Goal: Task Accomplishment & Management: Manage account settings

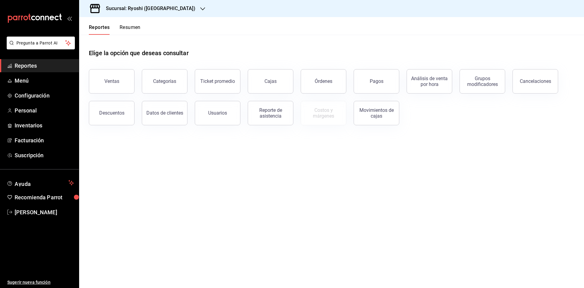
click at [200, 8] on icon "button" at bounding box center [202, 8] width 5 height 3
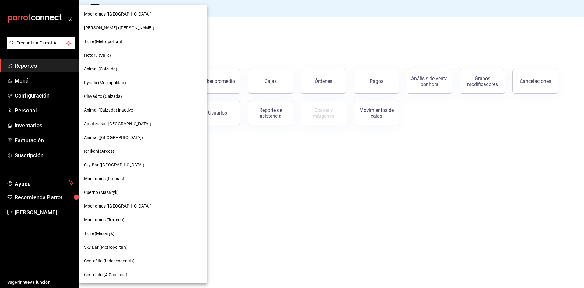
click at [112, 83] on span "Ryoshi (Metropolitan)" at bounding box center [105, 82] width 42 height 6
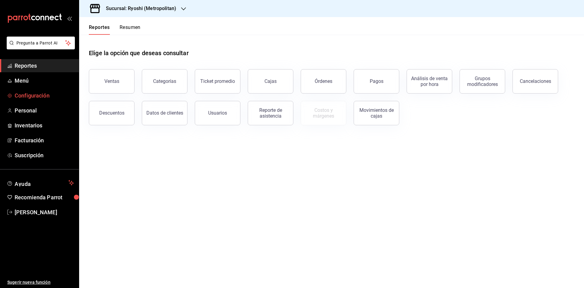
click at [26, 97] on span "Configuración" at bounding box center [44, 95] width 59 height 8
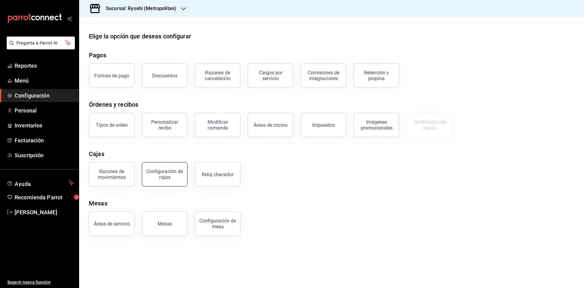
click at [164, 177] on div "Configuración de cajas" at bounding box center [165, 174] width 38 height 12
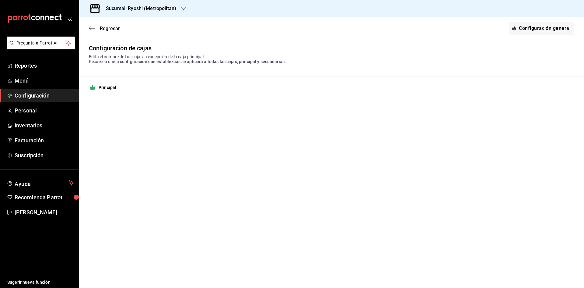
click at [110, 89] on strong "Principal" at bounding box center [108, 87] width 18 height 6
click at [135, 87] on div "Principal" at bounding box center [332, 87] width 486 height 7
click at [91, 29] on icon "button" at bounding box center [92, 28] width 6 height 5
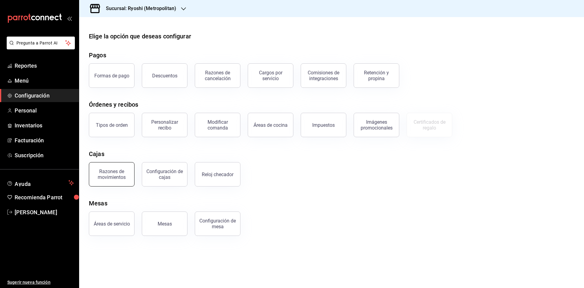
click at [102, 181] on button "Razones de movimientos" at bounding box center [112, 174] width 46 height 24
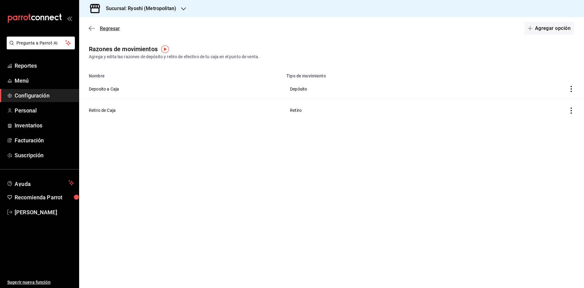
click at [91, 27] on icon "button" at bounding box center [90, 28] width 2 height 5
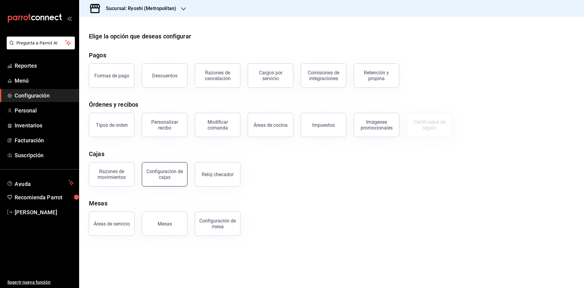
click at [174, 183] on button "Configuración de cajas" at bounding box center [165, 174] width 46 height 24
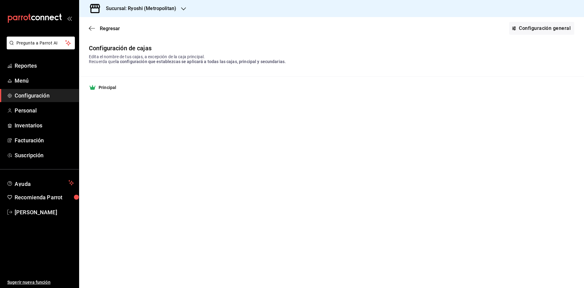
click at [131, 59] on span "la configuración que establezcas se aplicará a todas las cajas, principal y sec…" at bounding box center [200, 61] width 171 height 5
click at [207, 61] on span "la configuración que establezcas se aplicará a todas las cajas, principal y sec…" at bounding box center [200, 61] width 171 height 5
click at [542, 31] on link "Configuración general" at bounding box center [541, 28] width 65 height 13
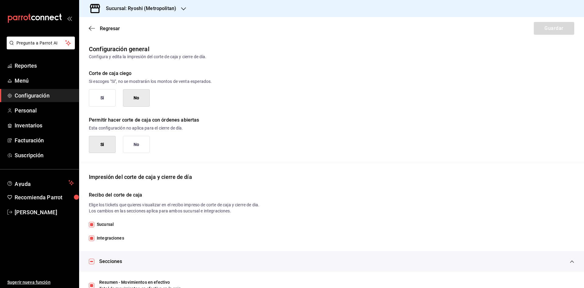
click at [110, 102] on button "Si" at bounding box center [102, 97] width 27 height 17
click at [136, 104] on button "No" at bounding box center [136, 97] width 27 height 17
type button "0"
click at [176, 9] on div "Sucursal: Ryoshi (Metropolitan)" at bounding box center [136, 8] width 104 height 17
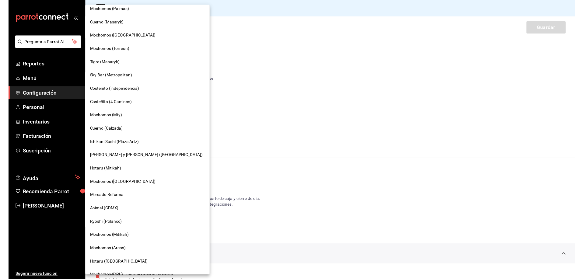
scroll to position [171, 0]
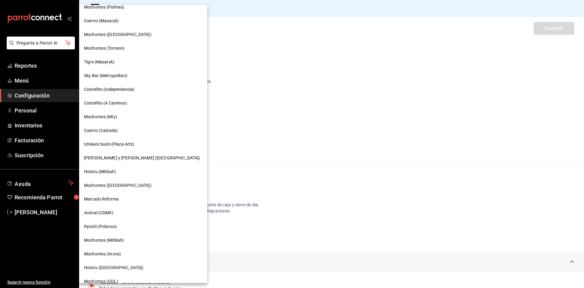
click at [100, 133] on span "Cuerno (Calzada)" at bounding box center [101, 130] width 34 height 6
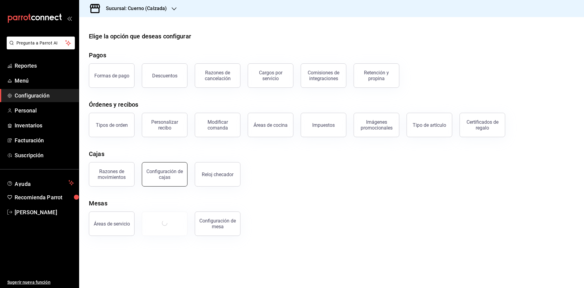
click at [166, 177] on div "Configuración de cajas" at bounding box center [165, 174] width 38 height 12
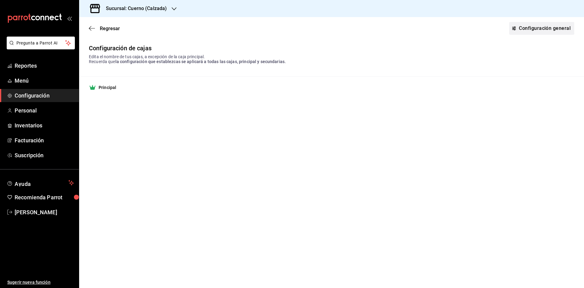
click at [534, 32] on link "Configuración general" at bounding box center [541, 28] width 65 height 13
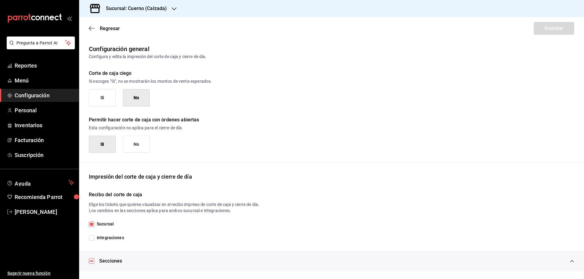
click at [170, 11] on div "Sucursal: Cuerno (Calzada)" at bounding box center [131, 8] width 95 height 17
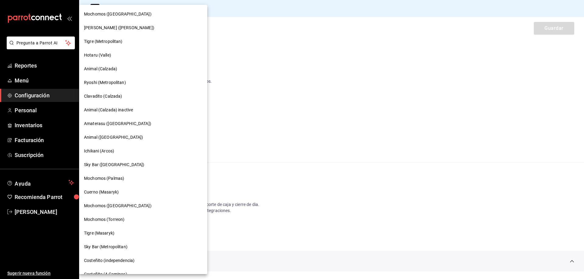
click at [26, 110] on div at bounding box center [292, 139] width 584 height 279
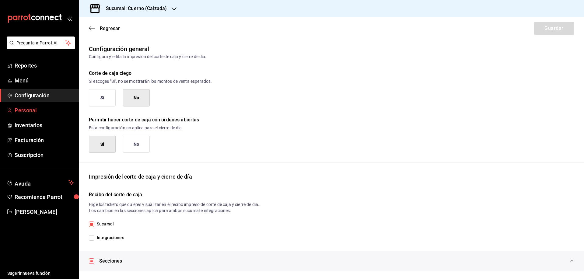
click at [29, 112] on span "Personal" at bounding box center [44, 110] width 59 height 8
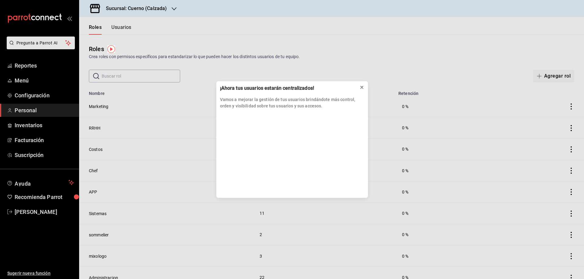
click at [362, 87] on icon at bounding box center [362, 87] width 5 height 5
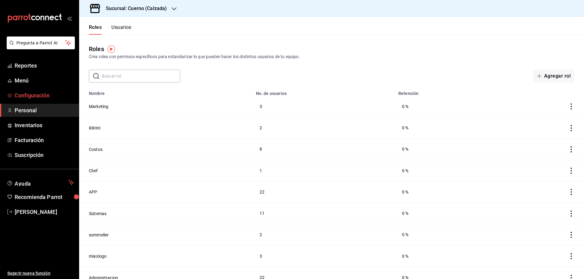
click at [37, 94] on span "Configuración" at bounding box center [44, 95] width 59 height 8
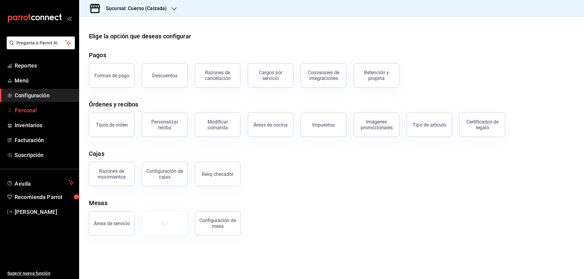
click at [33, 111] on span "Personal" at bounding box center [44, 110] width 59 height 8
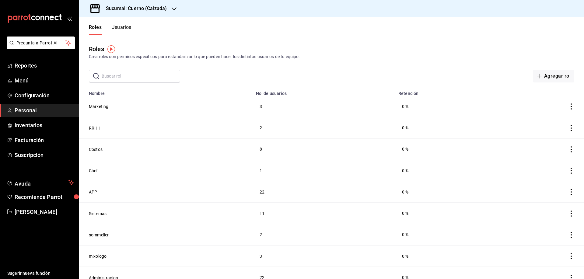
click at [175, 9] on icon "button" at bounding box center [174, 8] width 5 height 5
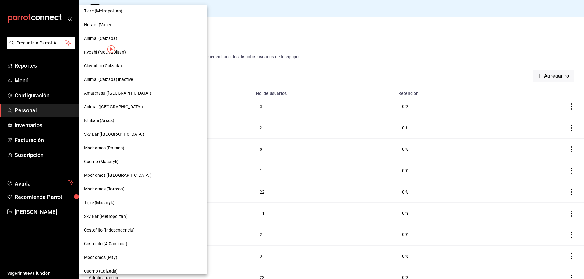
scroll to position [32, 0]
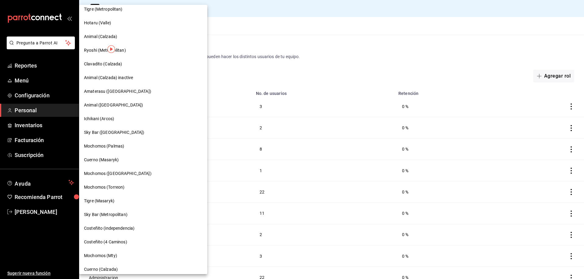
click at [109, 188] on span "Mochomos (Torreon)" at bounding box center [104, 187] width 40 height 6
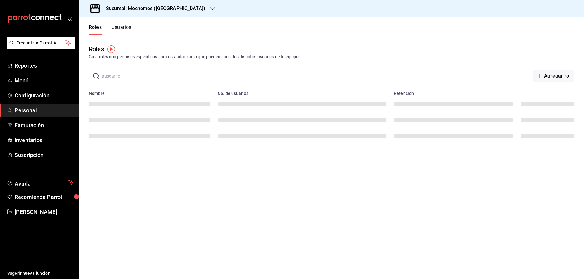
click at [127, 25] on button "Usuarios" at bounding box center [121, 29] width 20 height 10
click at [124, 76] on input "text" at bounding box center [141, 76] width 79 height 12
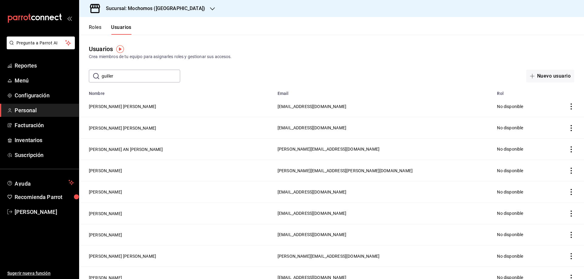
type input "guiller"
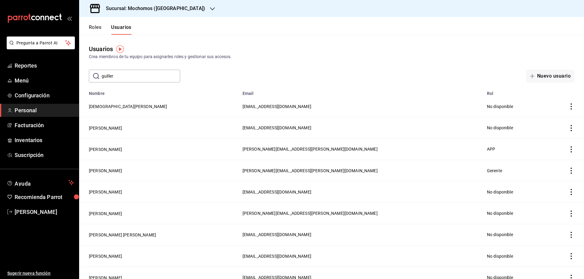
click at [135, 74] on input "guiller" at bounding box center [141, 76] width 79 height 12
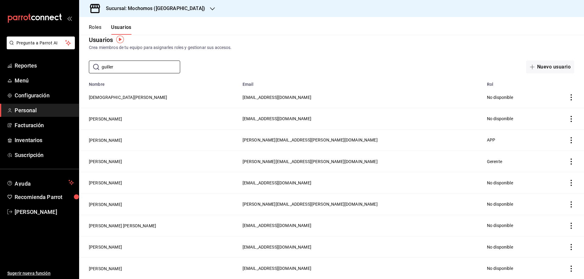
scroll to position [9, 0]
